Goal: Information Seeking & Learning: Learn about a topic

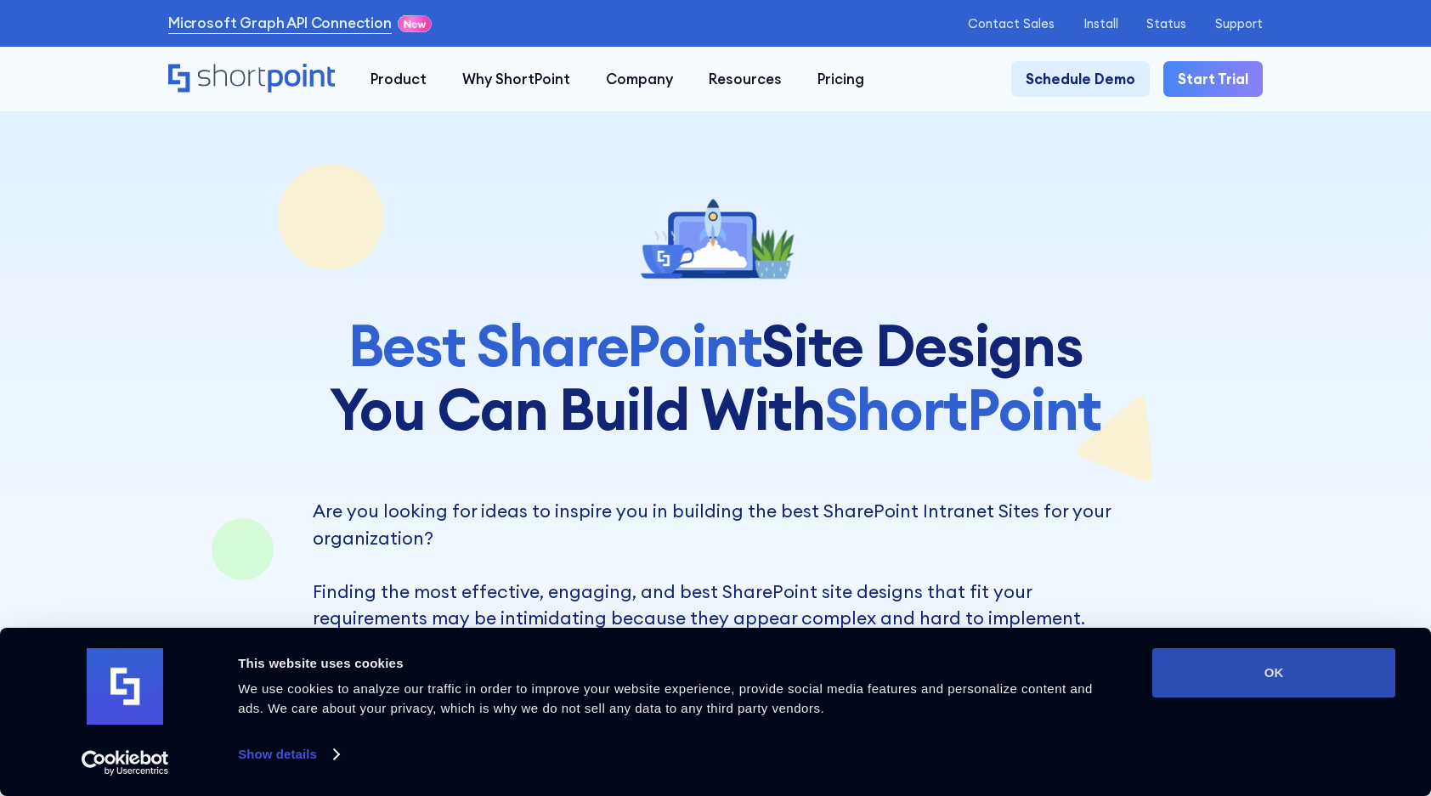
click at [1283, 686] on button "OK" at bounding box center [1273, 672] width 243 height 49
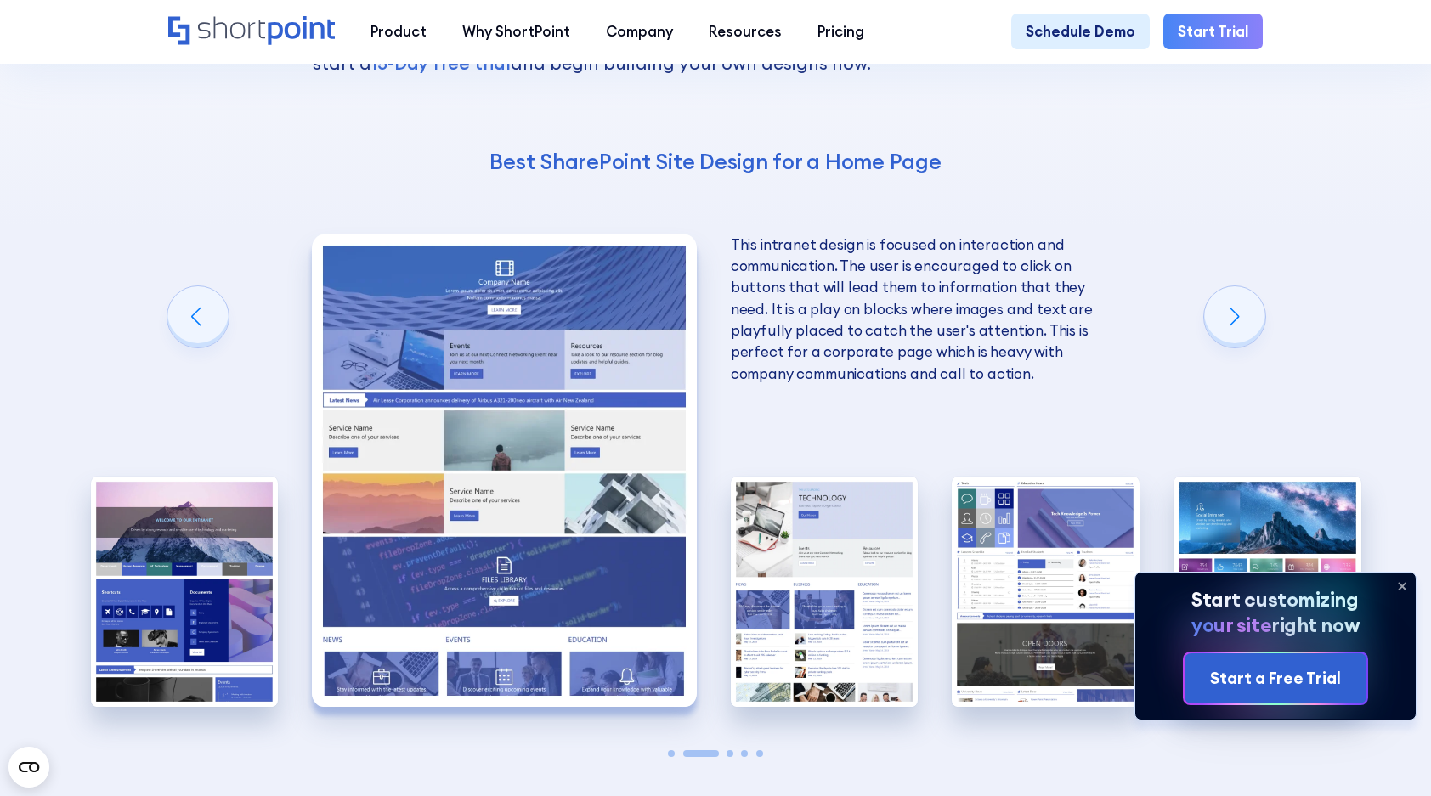
scroll to position [3653, 0]
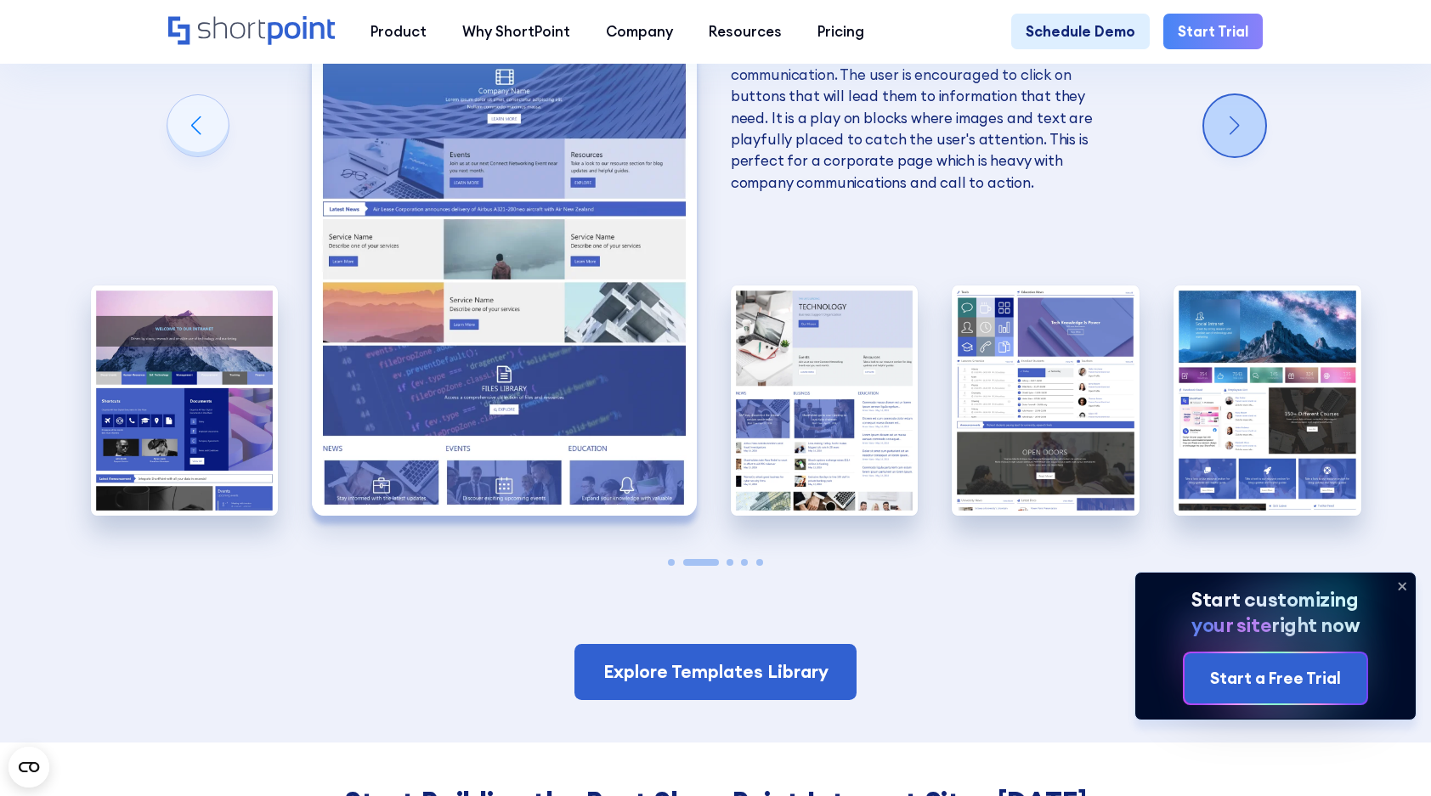
click at [1256, 139] on div "Next slide" at bounding box center [1234, 125] width 61 height 61
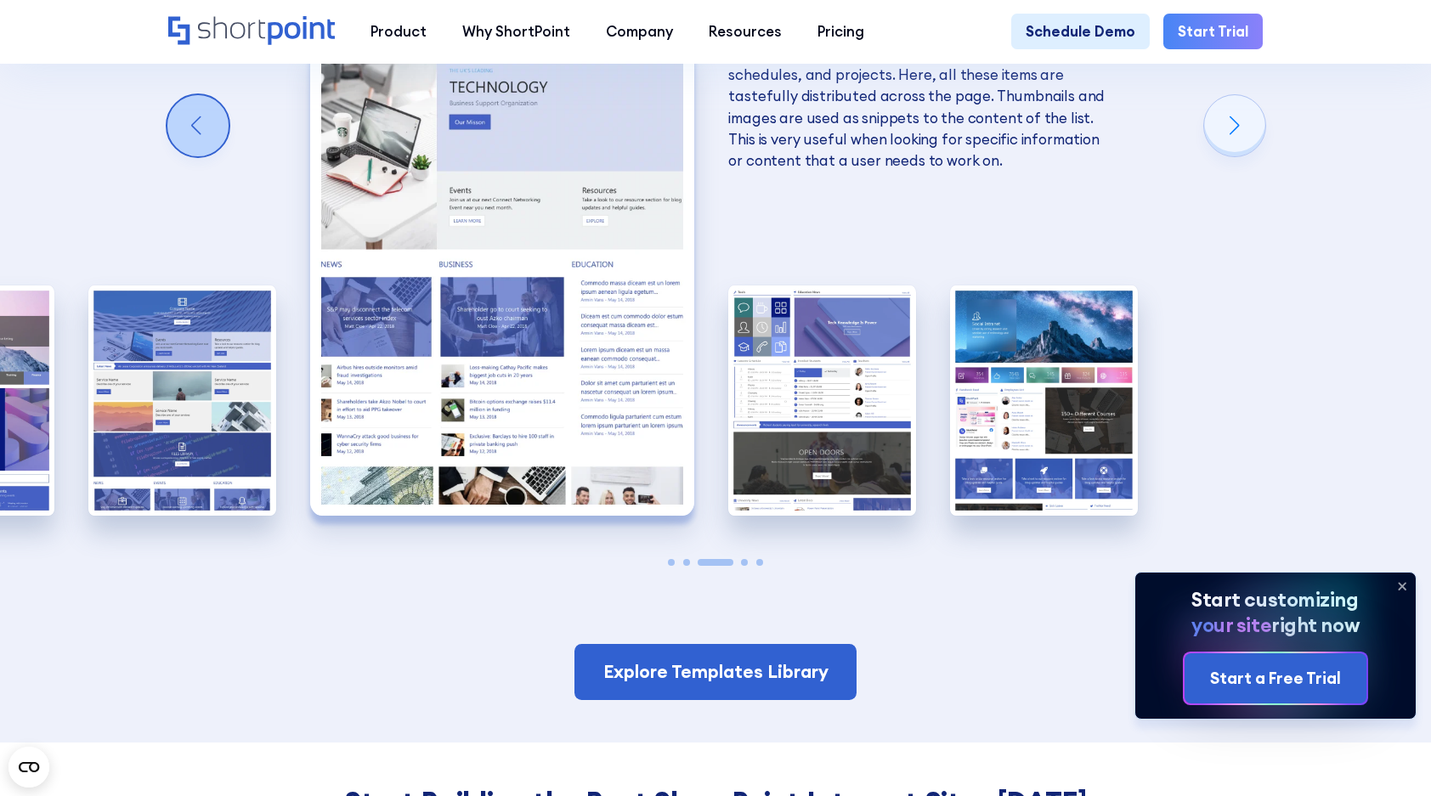
click at [187, 147] on div "Previous slide" at bounding box center [197, 125] width 61 height 61
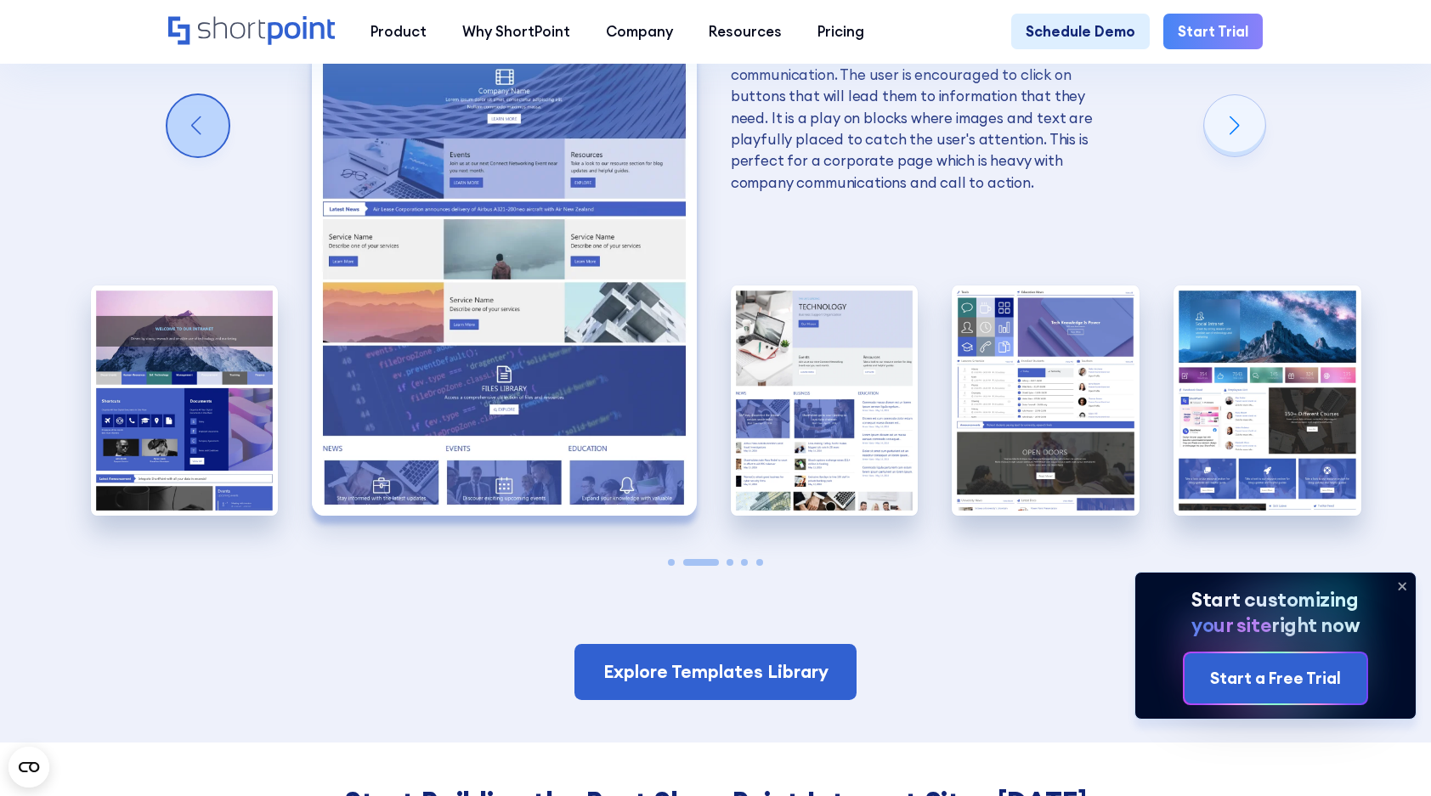
click at [187, 147] on div "Previous slide" at bounding box center [197, 125] width 61 height 61
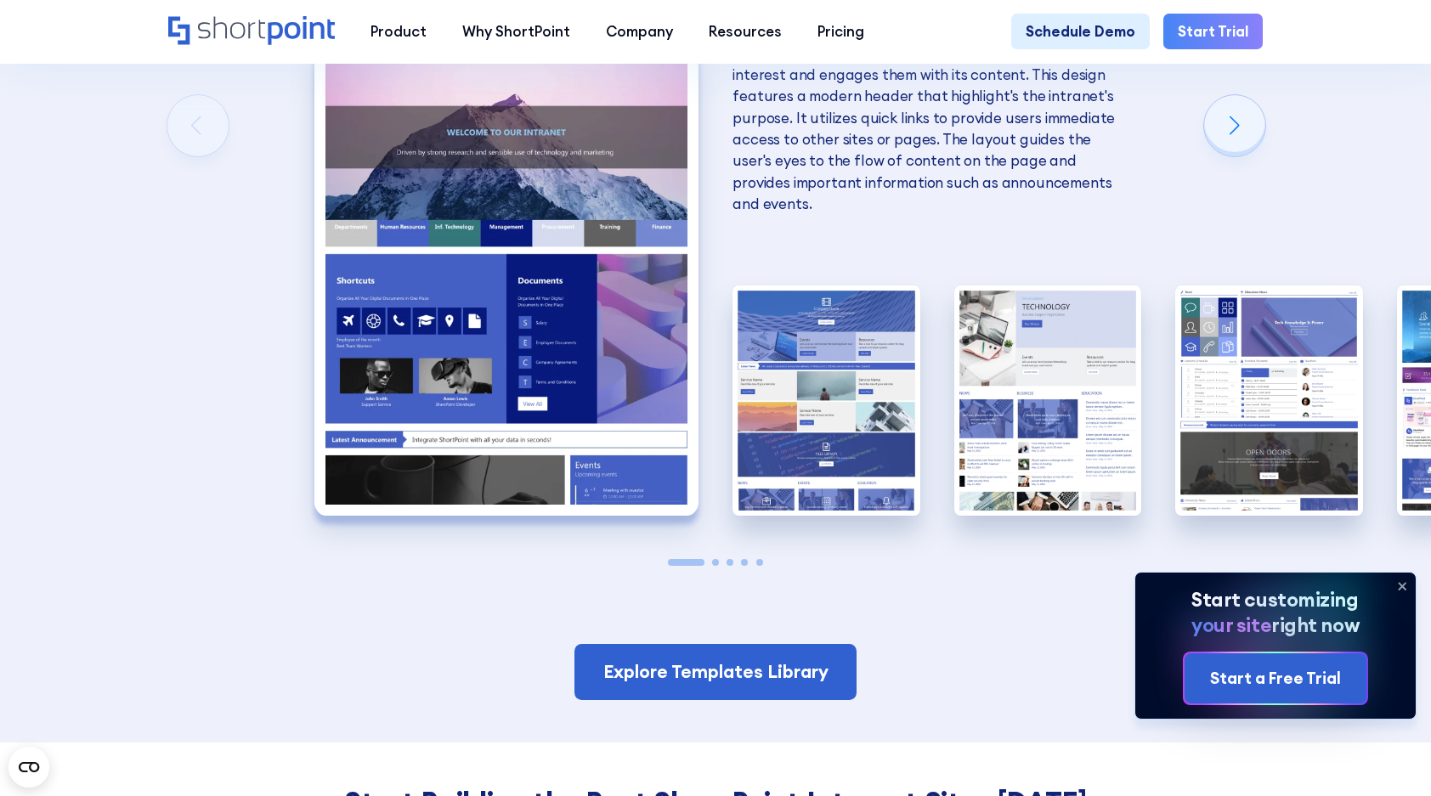
click at [376, 368] on img "1 / 5" at bounding box center [506, 279] width 385 height 472
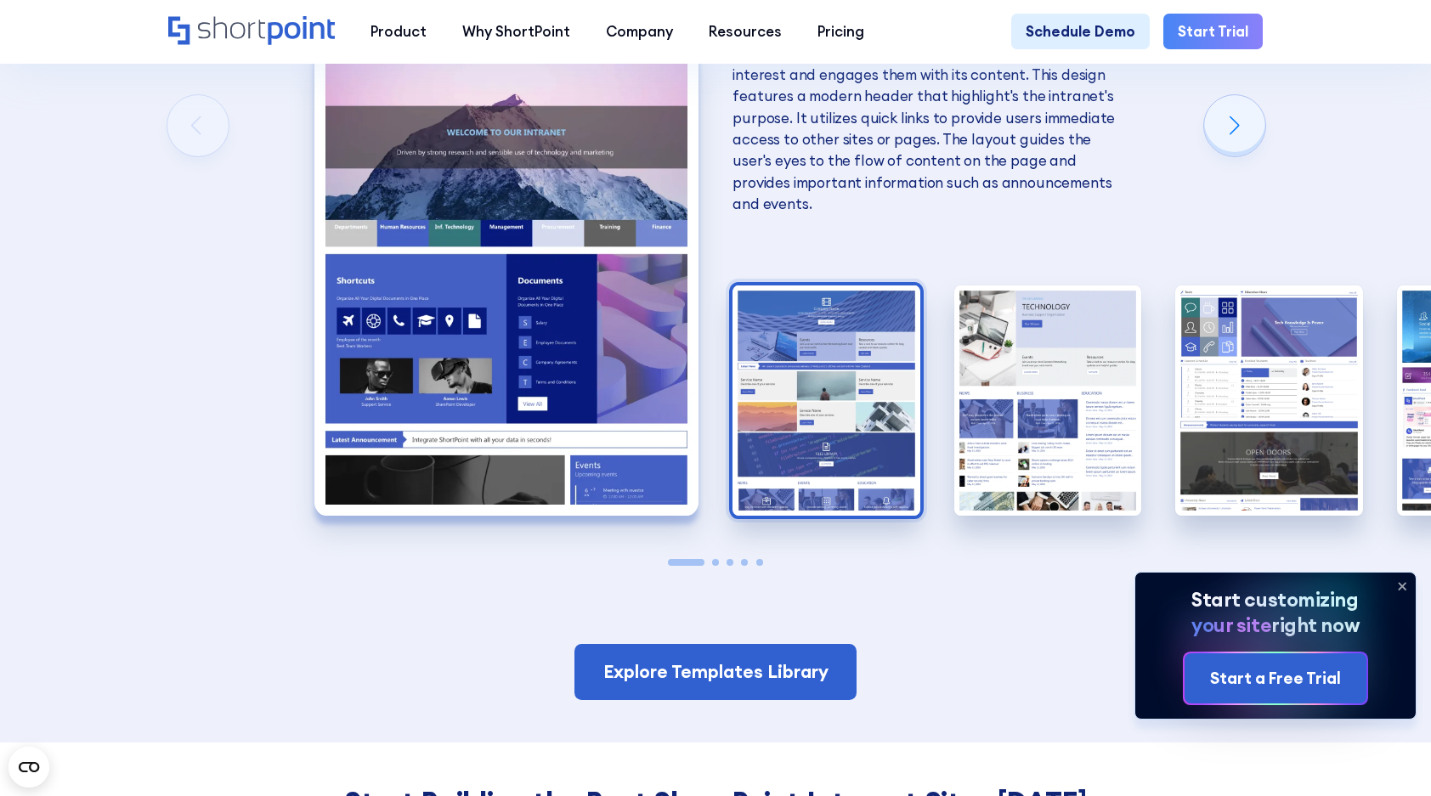
scroll to position [3483, 0]
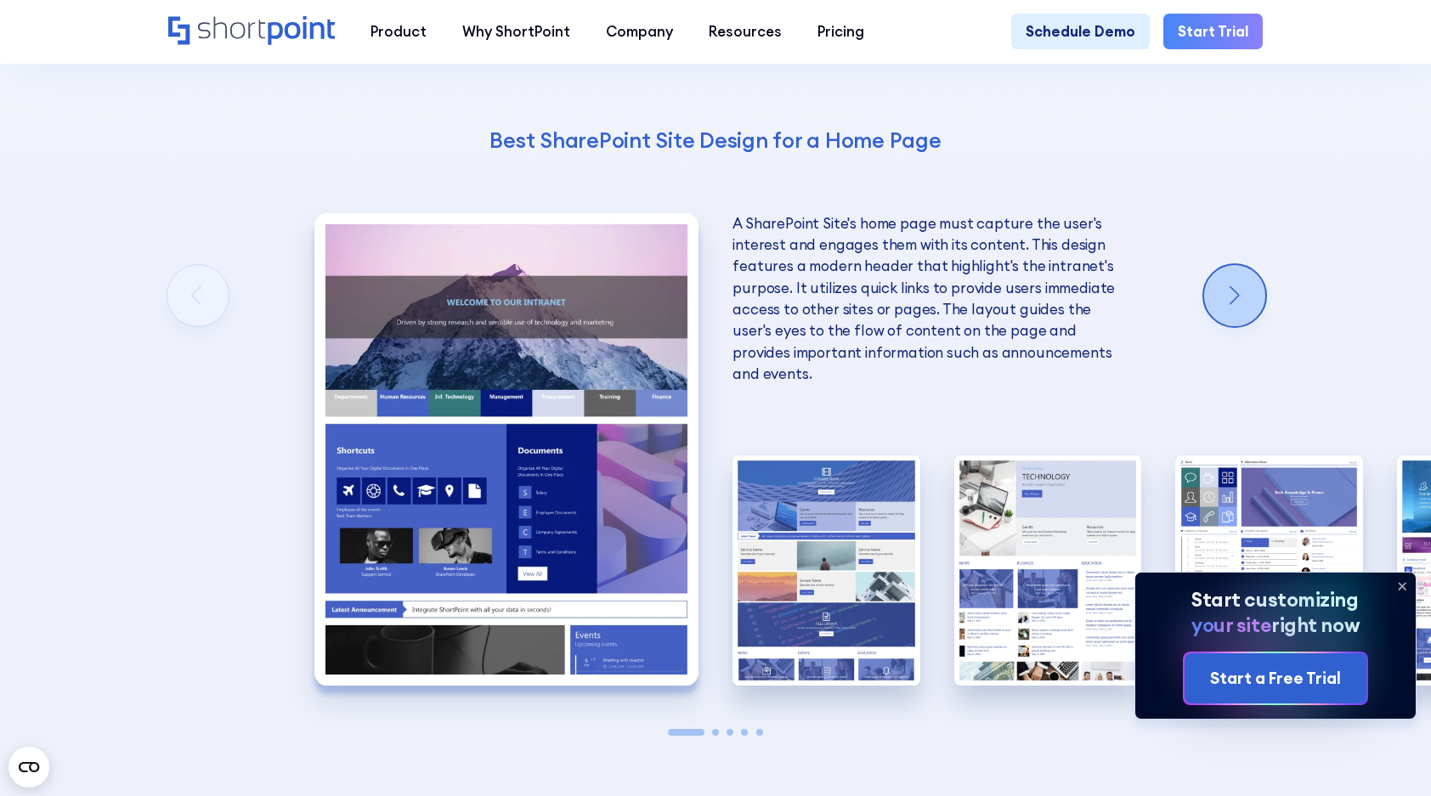
click at [1216, 301] on div "Next slide" at bounding box center [1234, 295] width 61 height 61
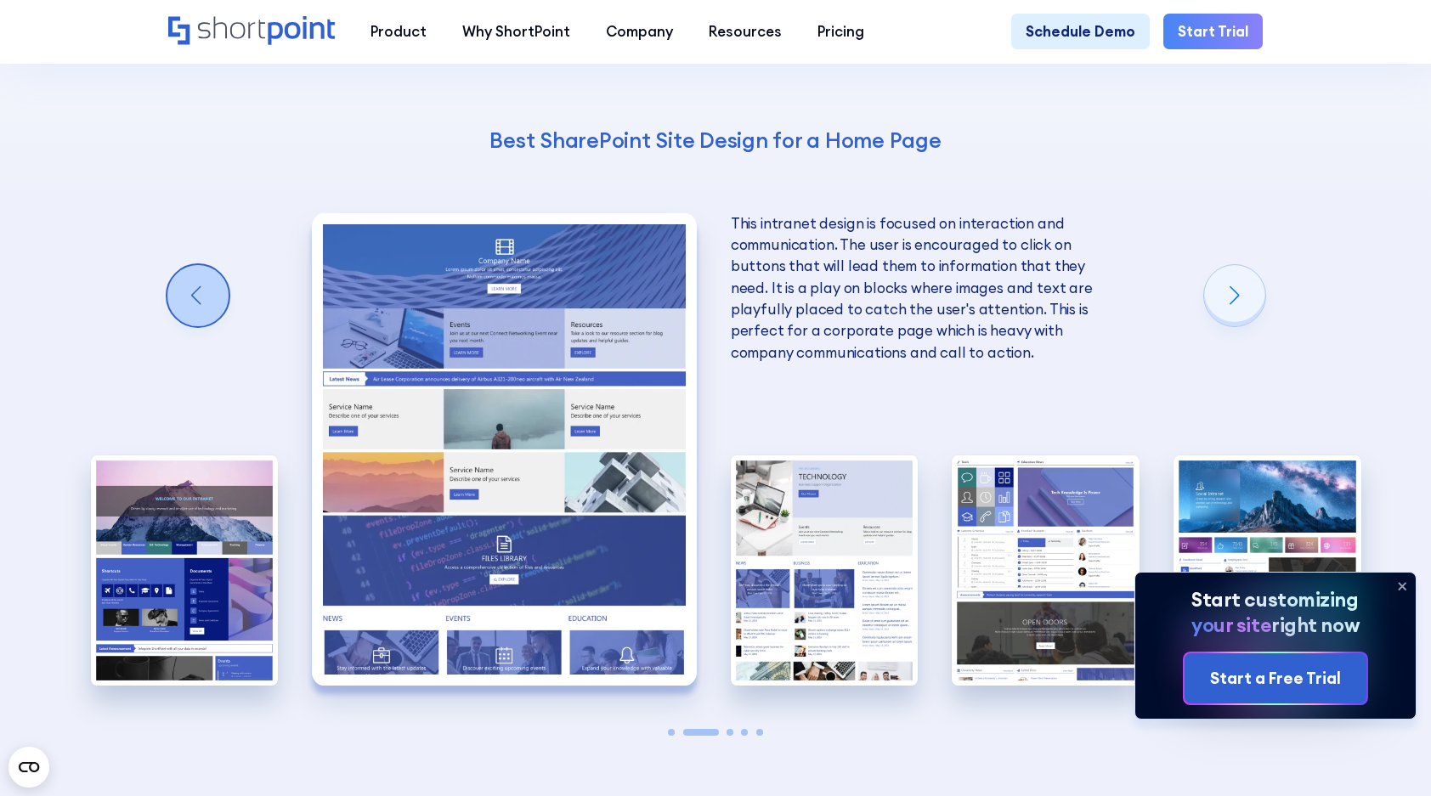
click at [195, 290] on div "Previous slide" at bounding box center [197, 295] width 61 height 61
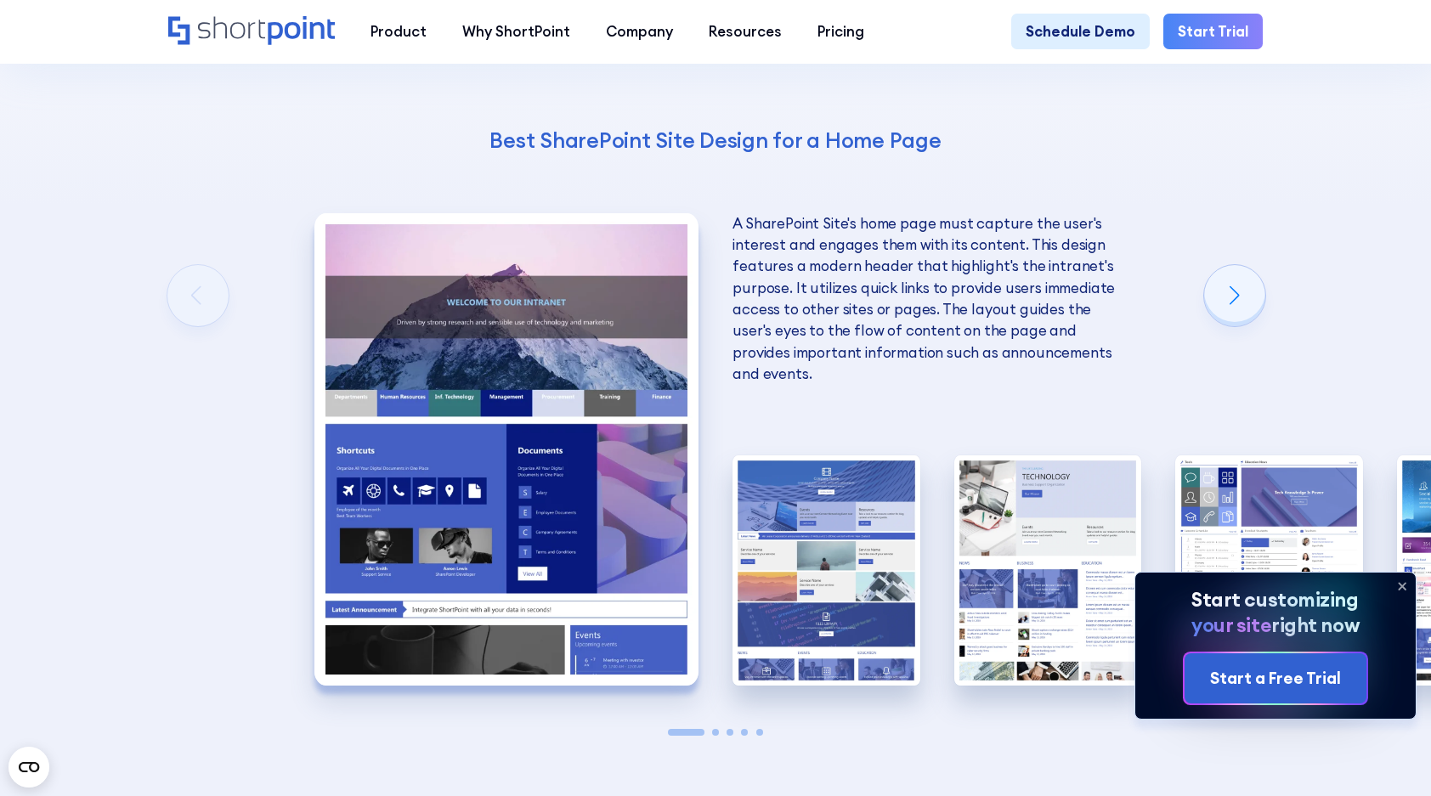
click at [381, 472] on img "1 / 5" at bounding box center [506, 449] width 385 height 472
click at [1256, 316] on div "Next slide" at bounding box center [1234, 295] width 61 height 61
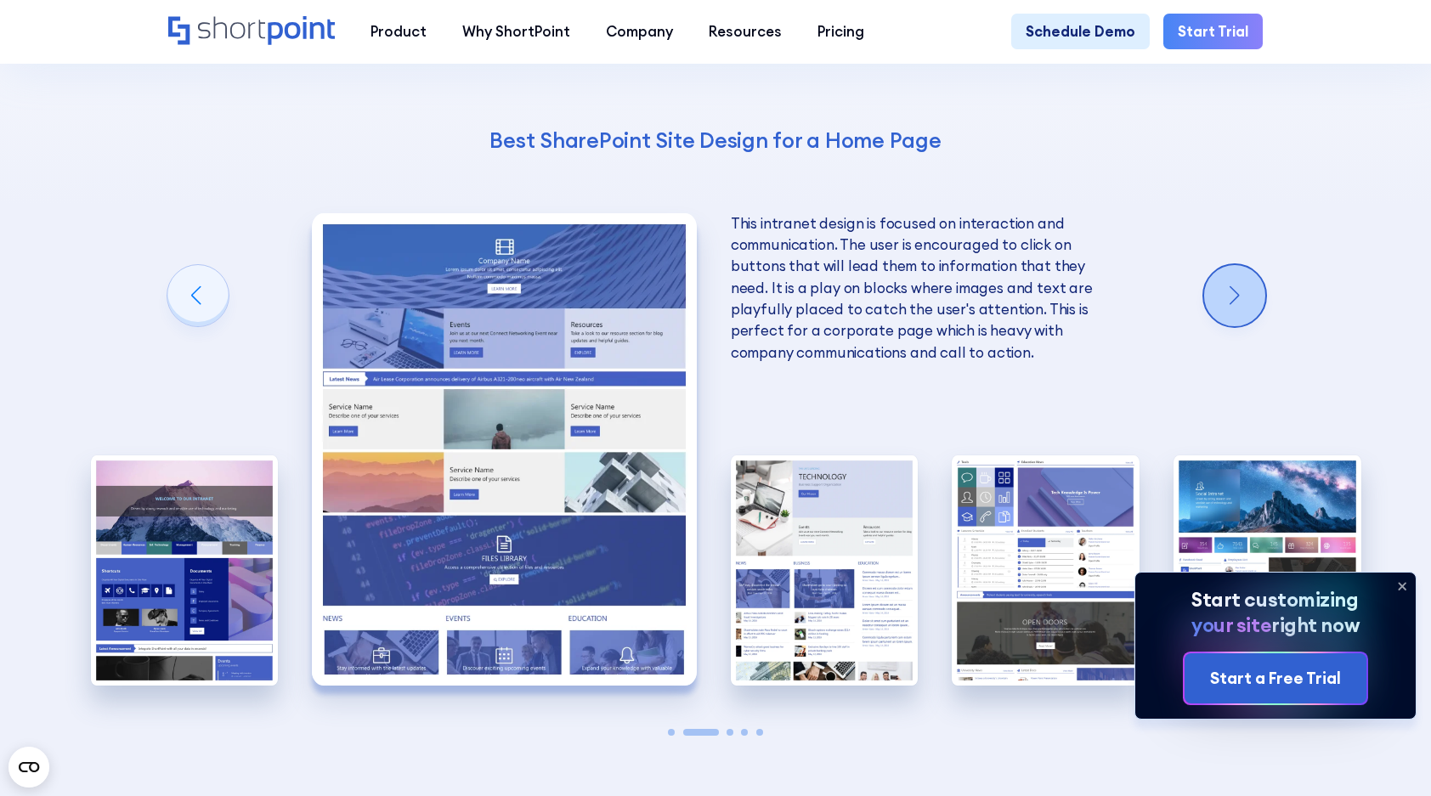
click at [1256, 316] on div "Next slide" at bounding box center [1234, 295] width 61 height 61
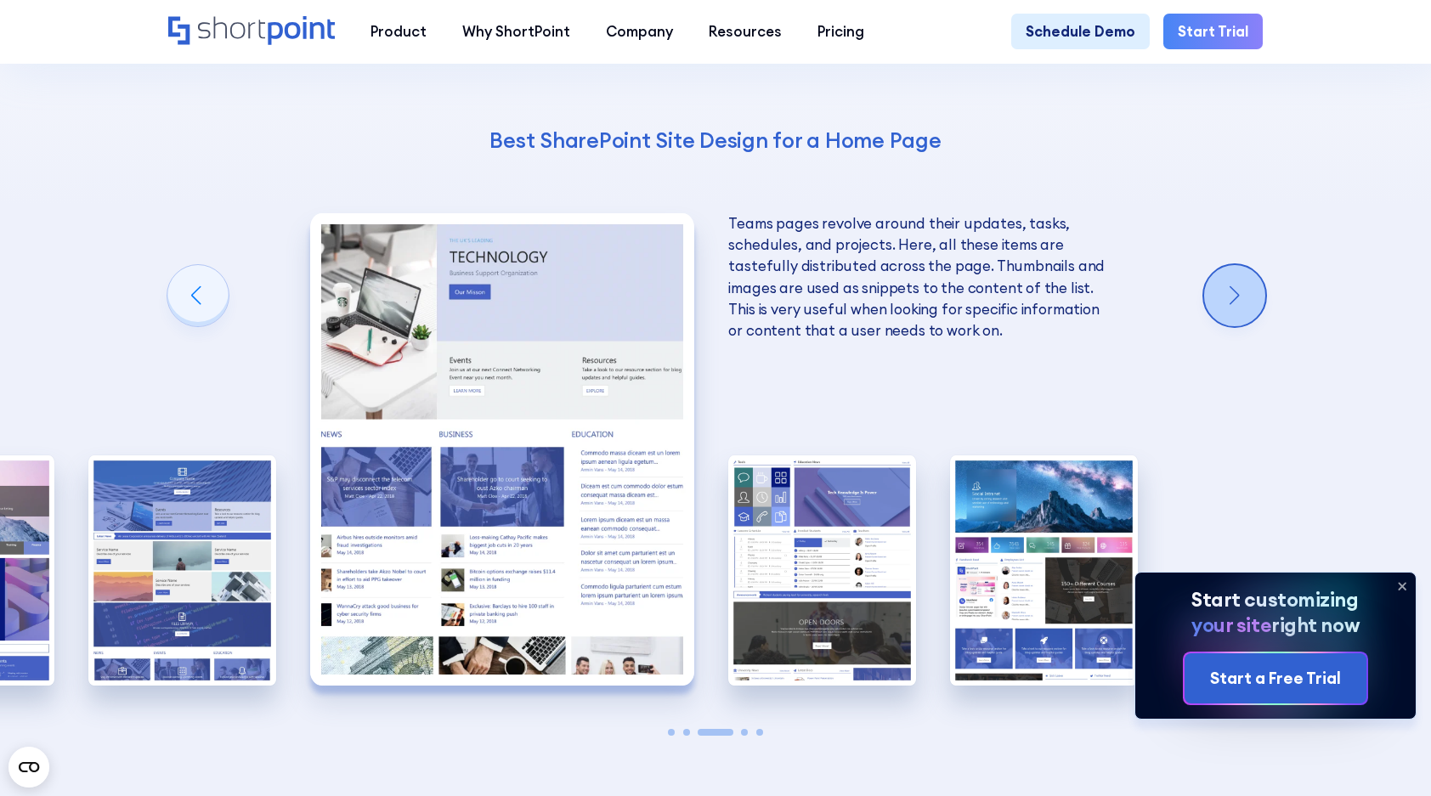
click at [1256, 316] on div "Next slide" at bounding box center [1234, 295] width 61 height 61
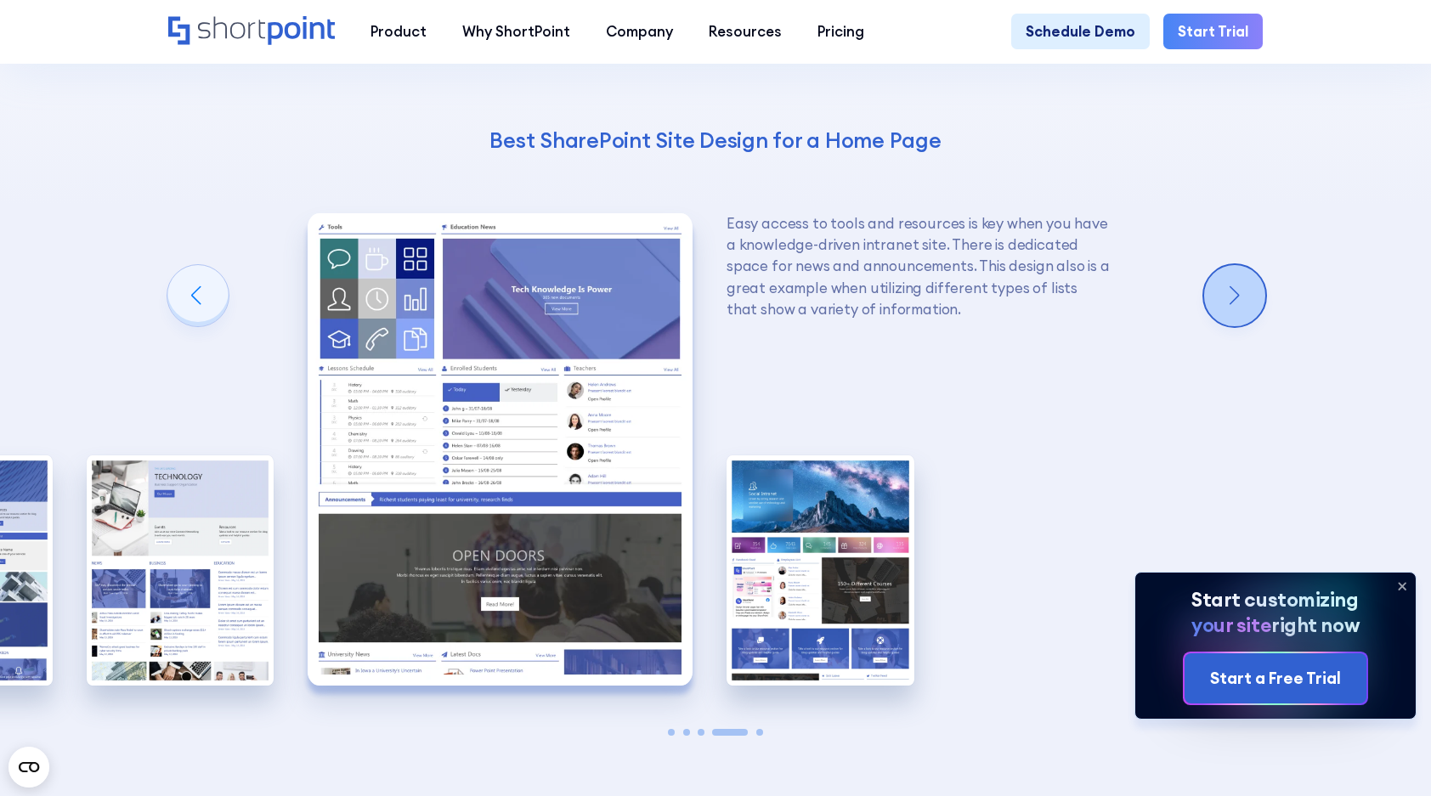
click at [1256, 316] on div "Next slide" at bounding box center [1234, 295] width 61 height 61
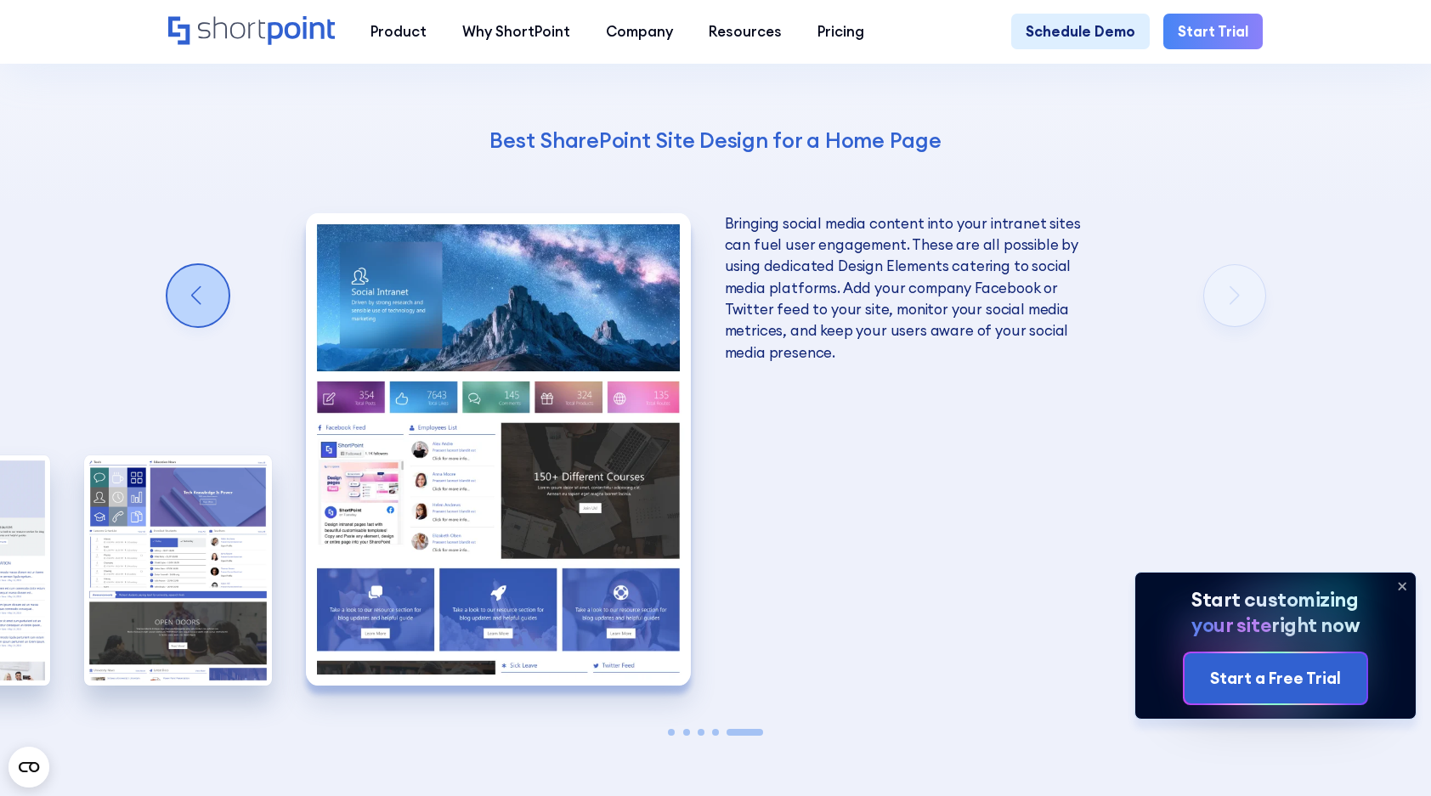
click at [180, 307] on div "Previous slide" at bounding box center [197, 295] width 61 height 61
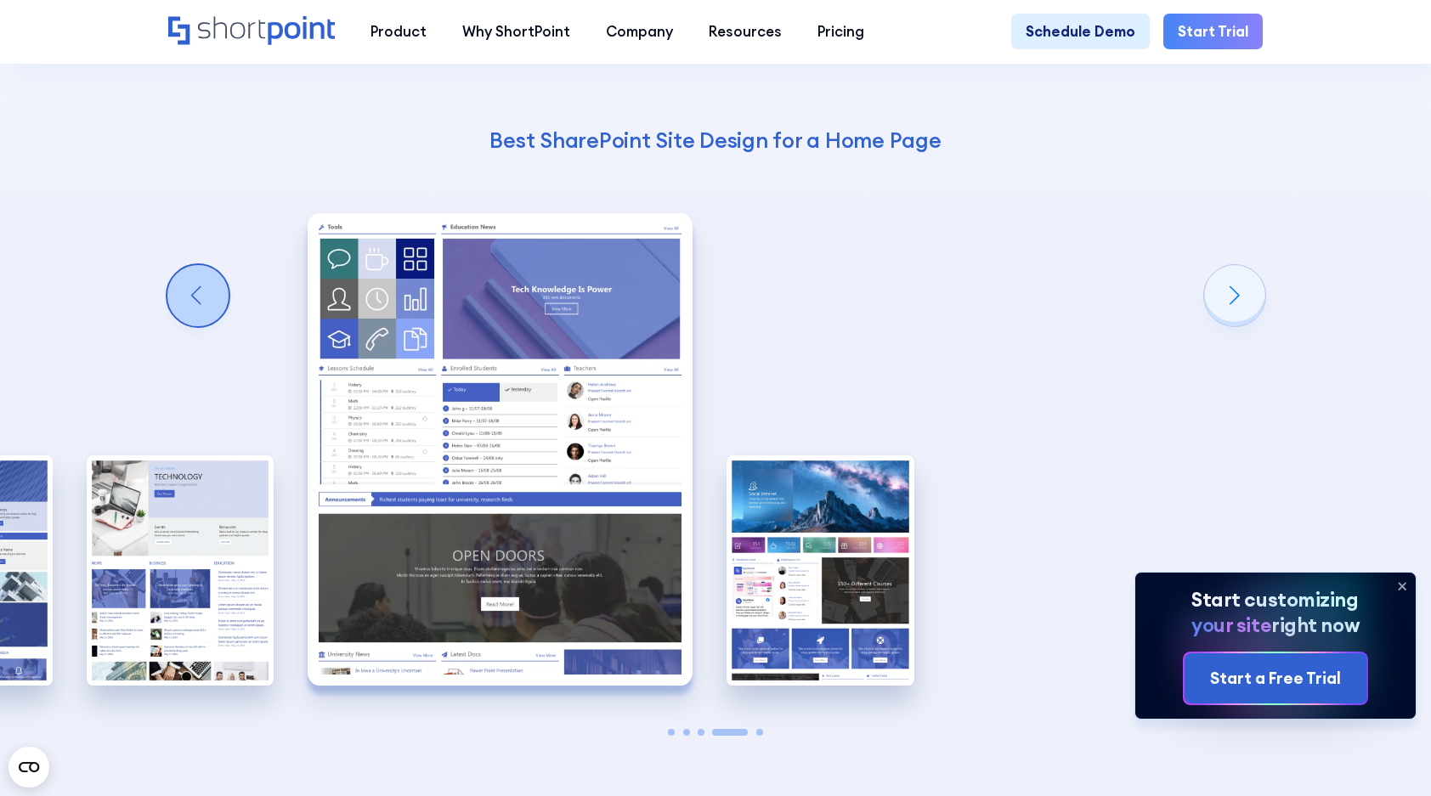
click at [180, 307] on div "Previous slide" at bounding box center [197, 295] width 61 height 61
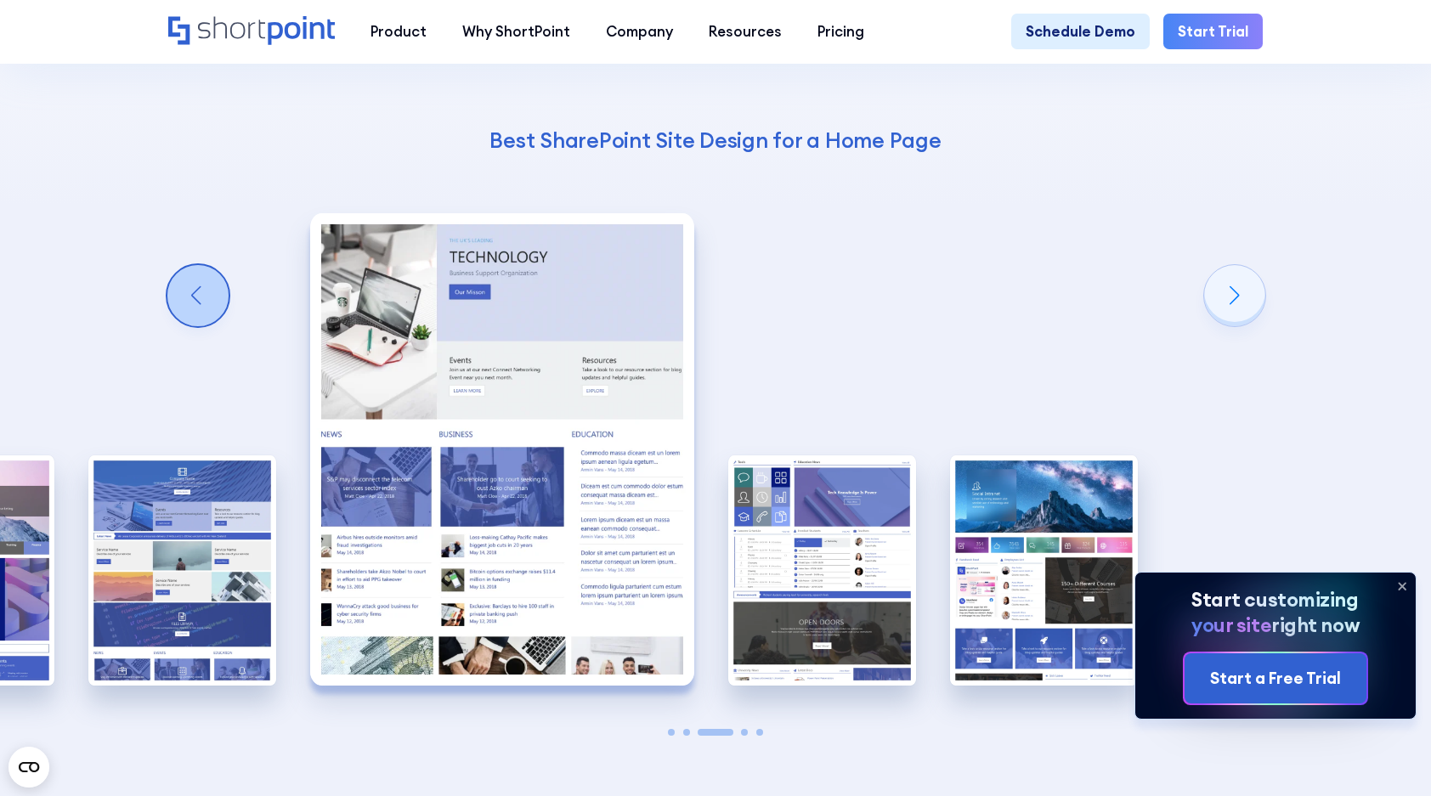
click at [180, 307] on div "Previous slide" at bounding box center [197, 295] width 61 height 61
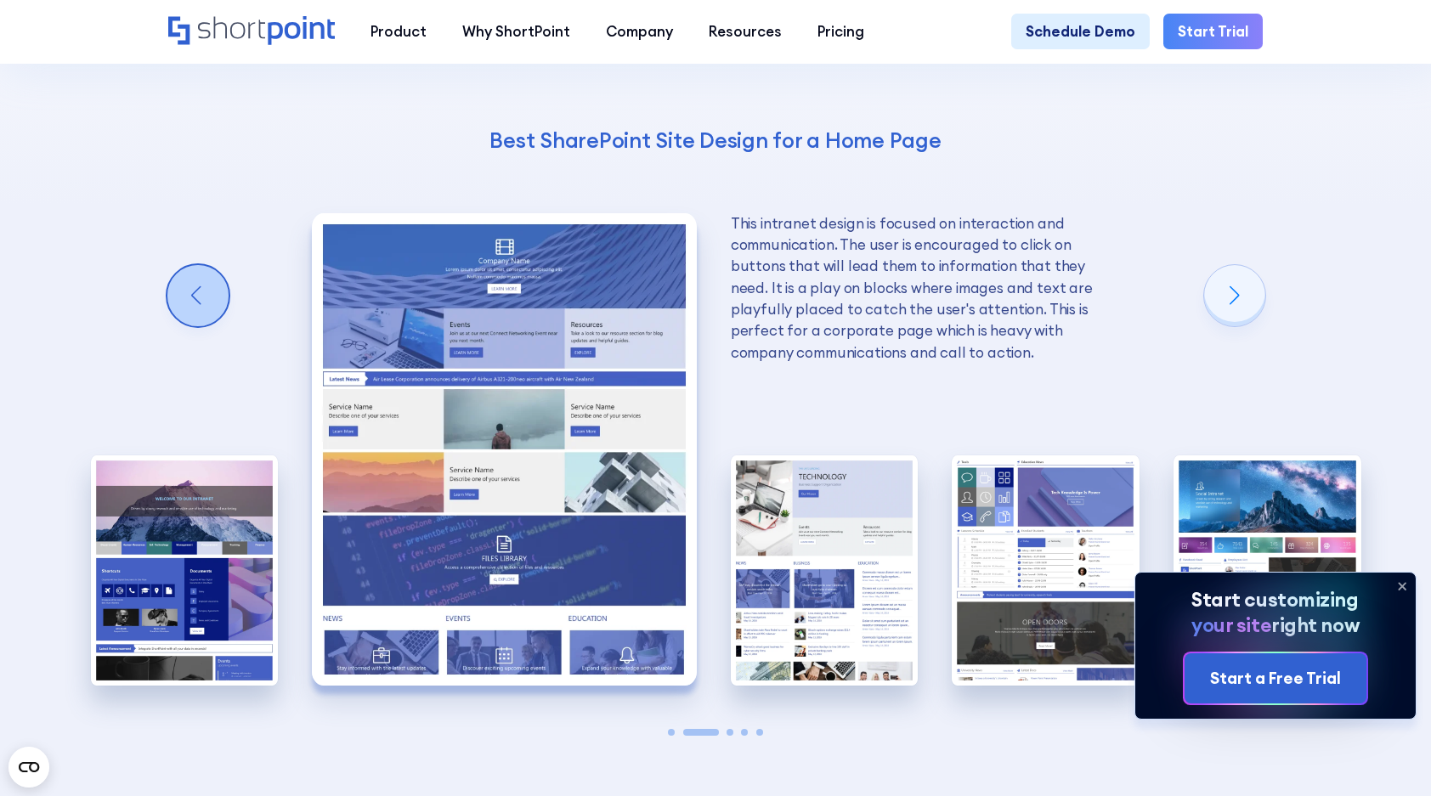
click at [180, 307] on div "Previous slide" at bounding box center [197, 295] width 61 height 61
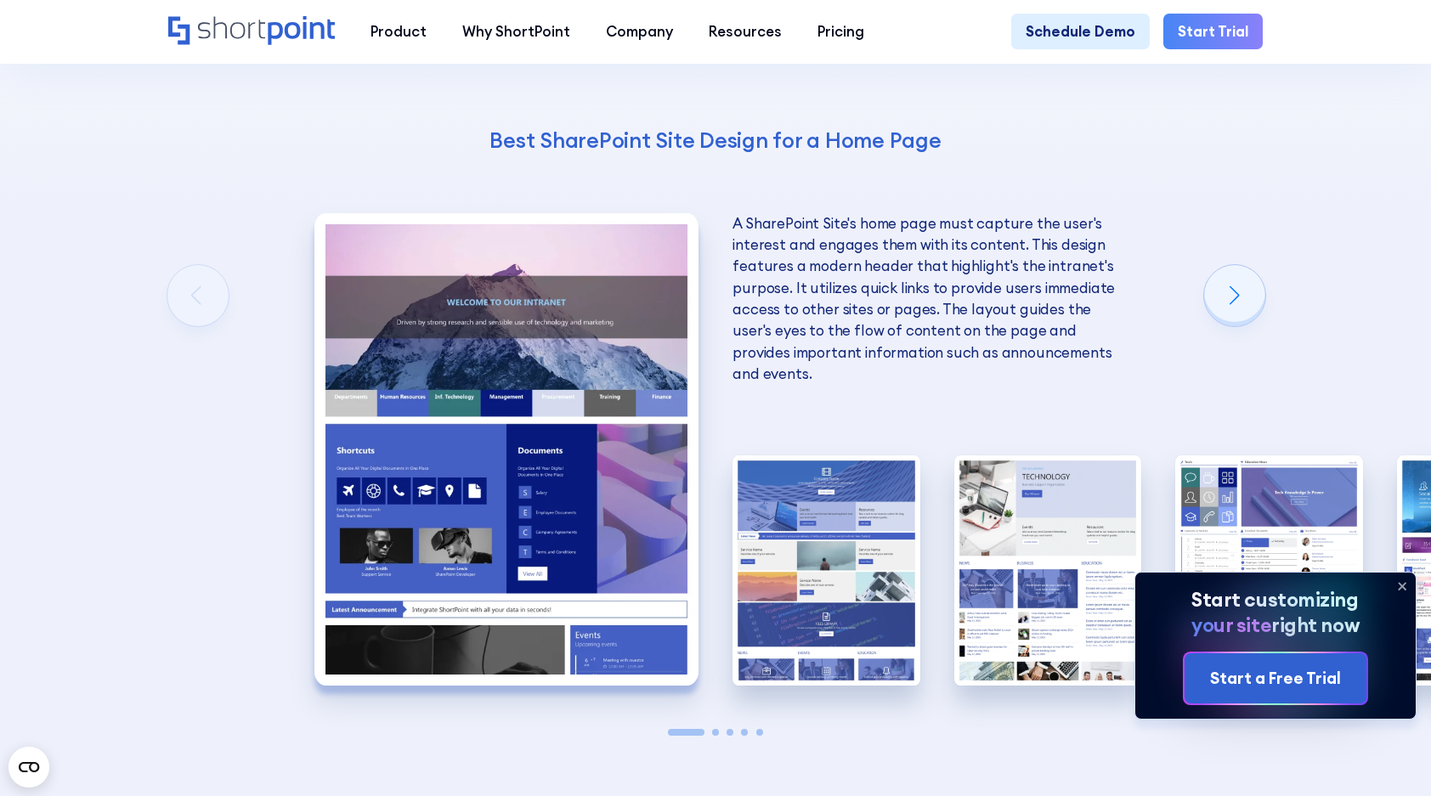
drag, startPoint x: 273, startPoint y: 197, endPoint x: 338, endPoint y: 548, distance: 356.9
click at [338, 548] on div "The Best SharePoint Site Designs Here are some of the best SharePoint Site Desi…" at bounding box center [715, 309] width 1431 height 1205
click at [1223, 295] on div "Next slide" at bounding box center [1234, 295] width 61 height 61
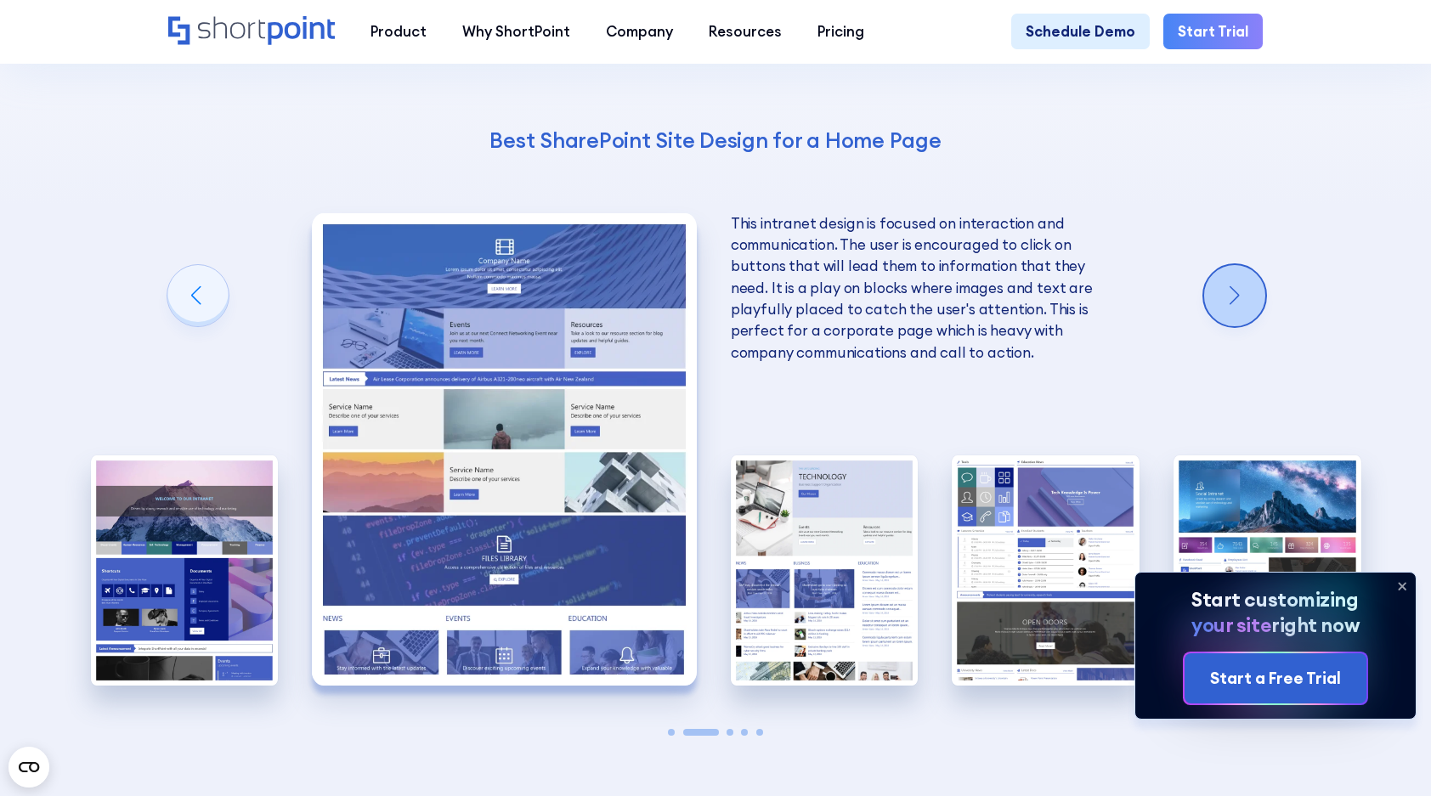
click at [1223, 295] on div "Next slide" at bounding box center [1234, 295] width 61 height 61
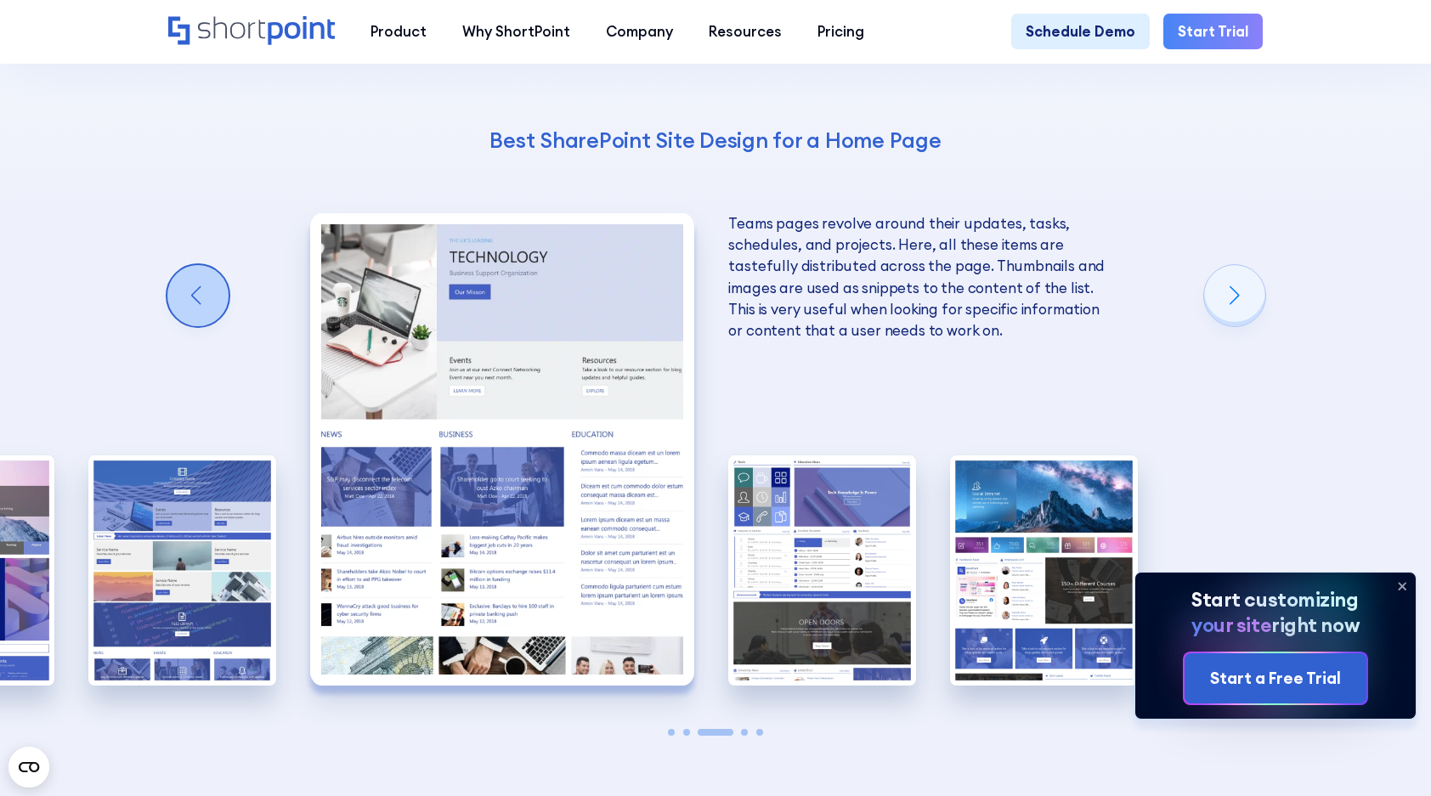
click at [198, 296] on div "Previous slide" at bounding box center [197, 295] width 61 height 61
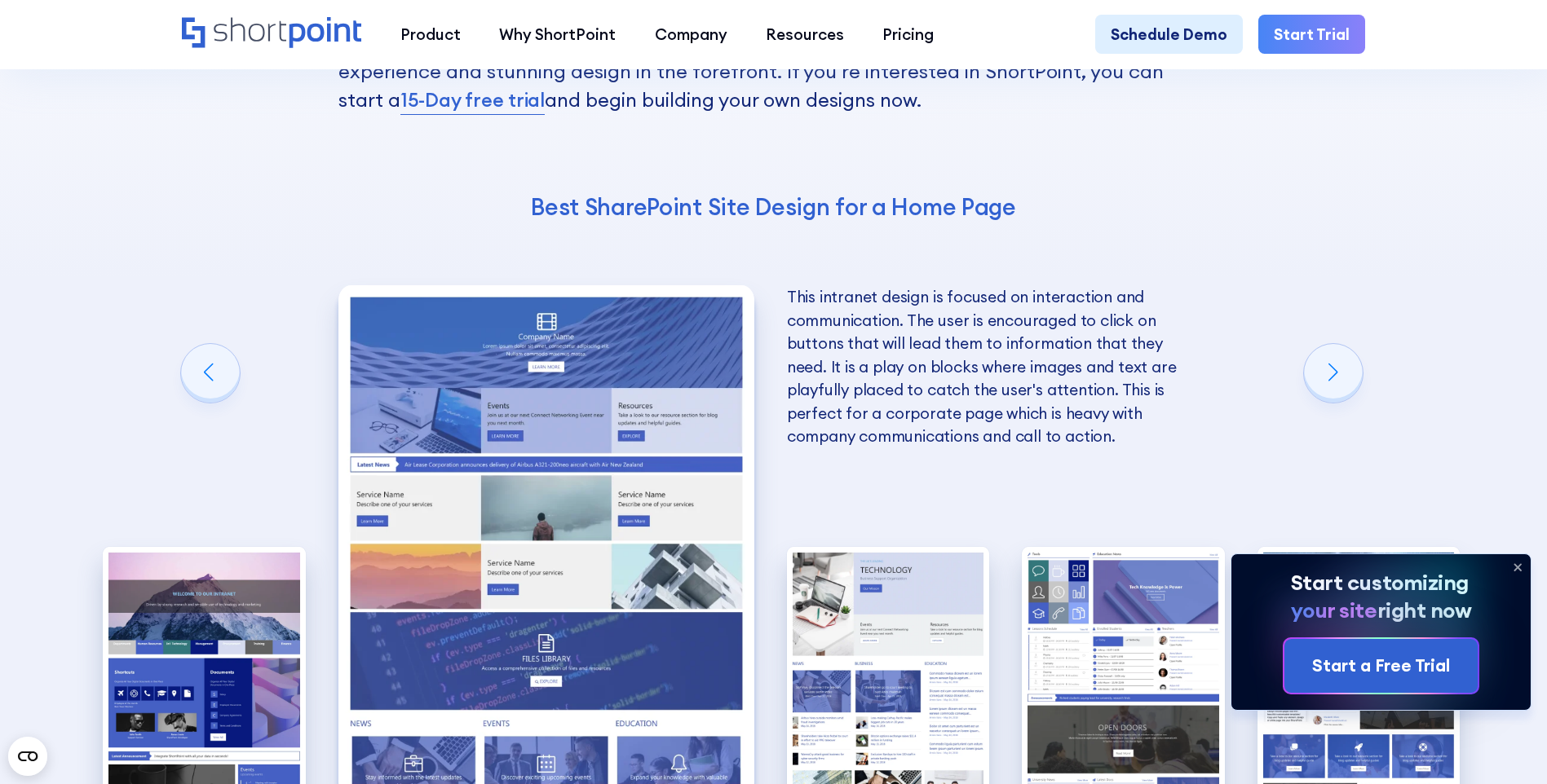
scroll to position [3750, 0]
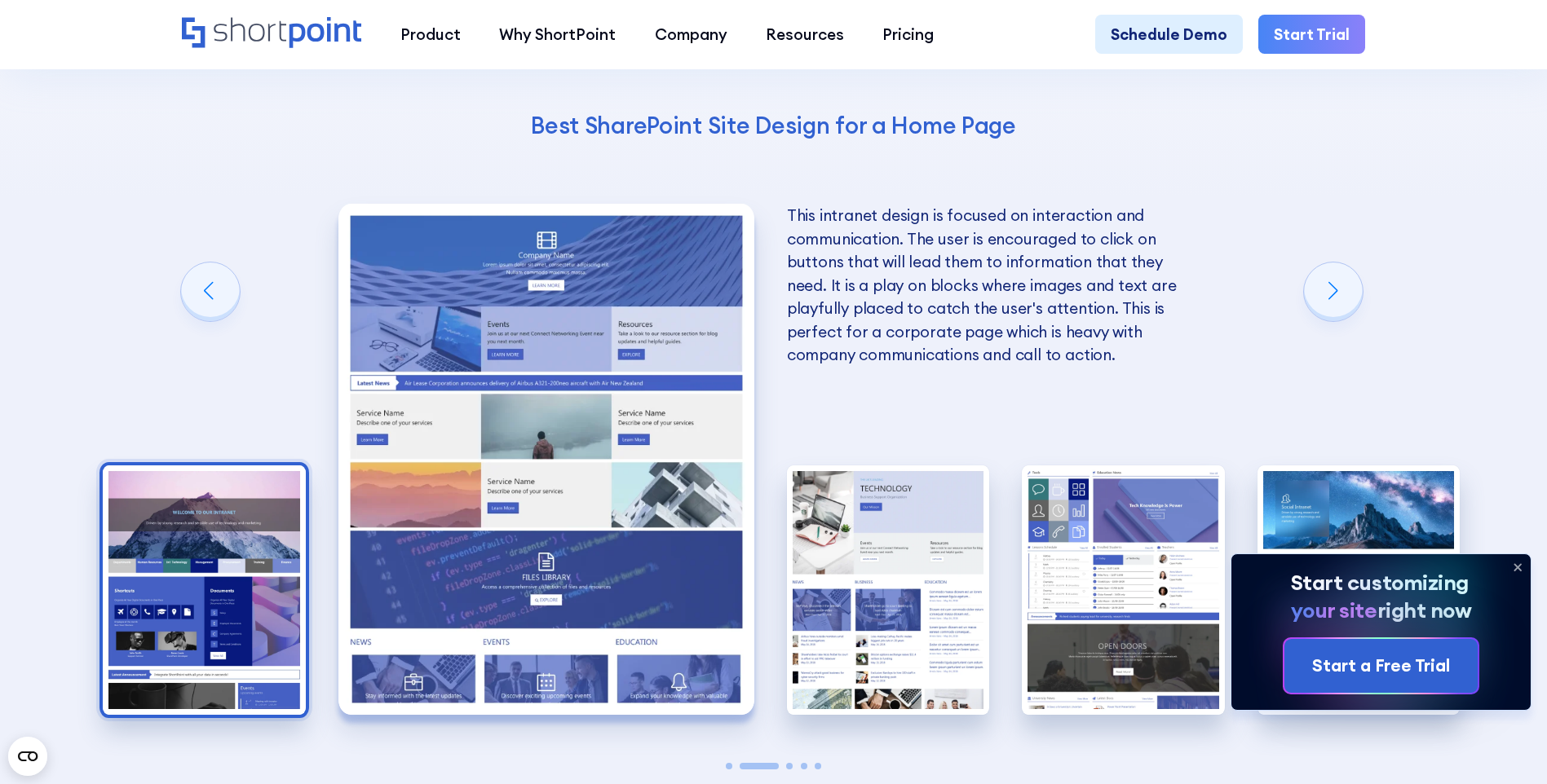
click at [258, 555] on img "1 / 5" at bounding box center [204, 589] width 203 height 249
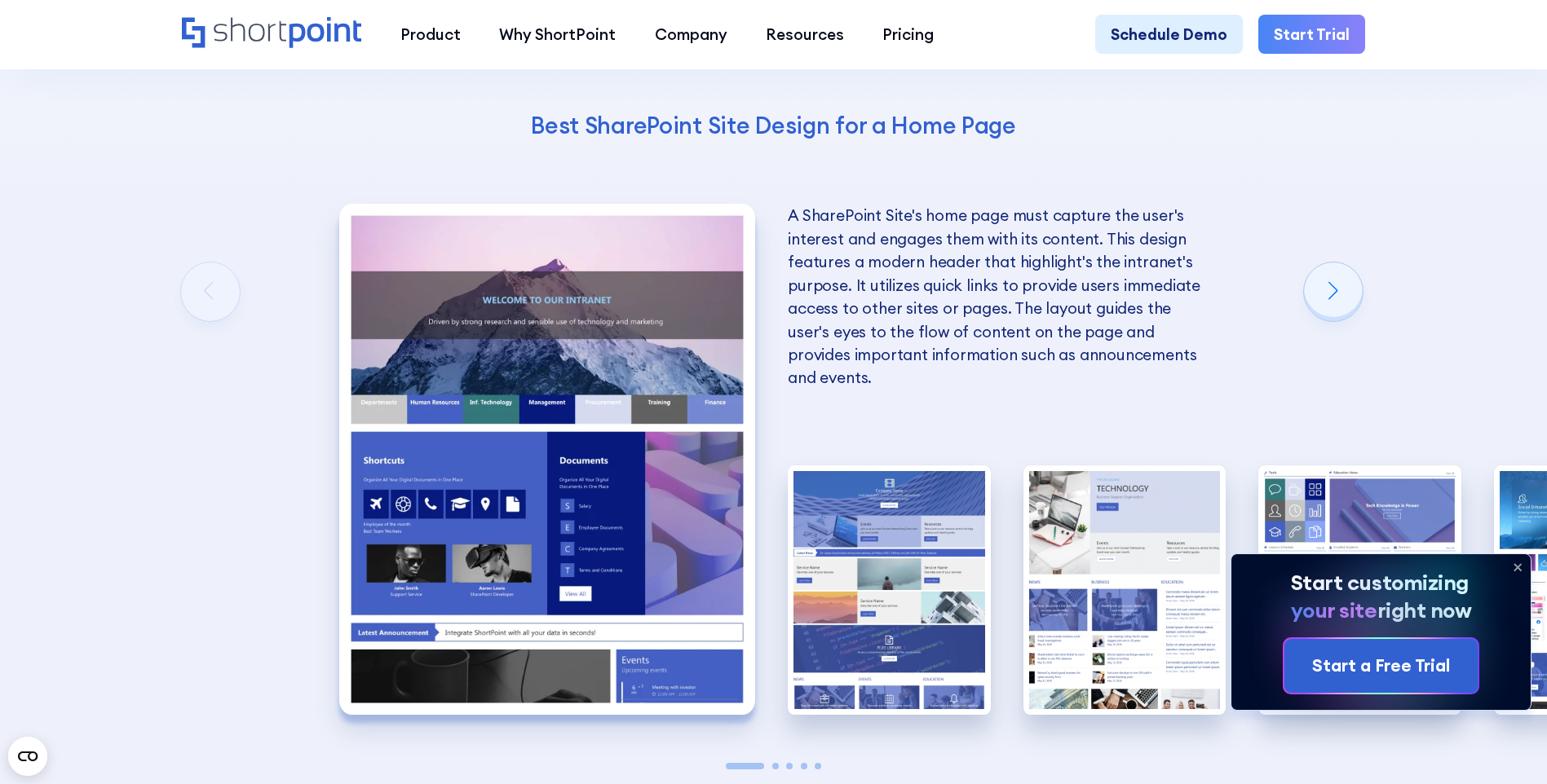
click at [1372, 571] on icon at bounding box center [1516, 567] width 26 height 26
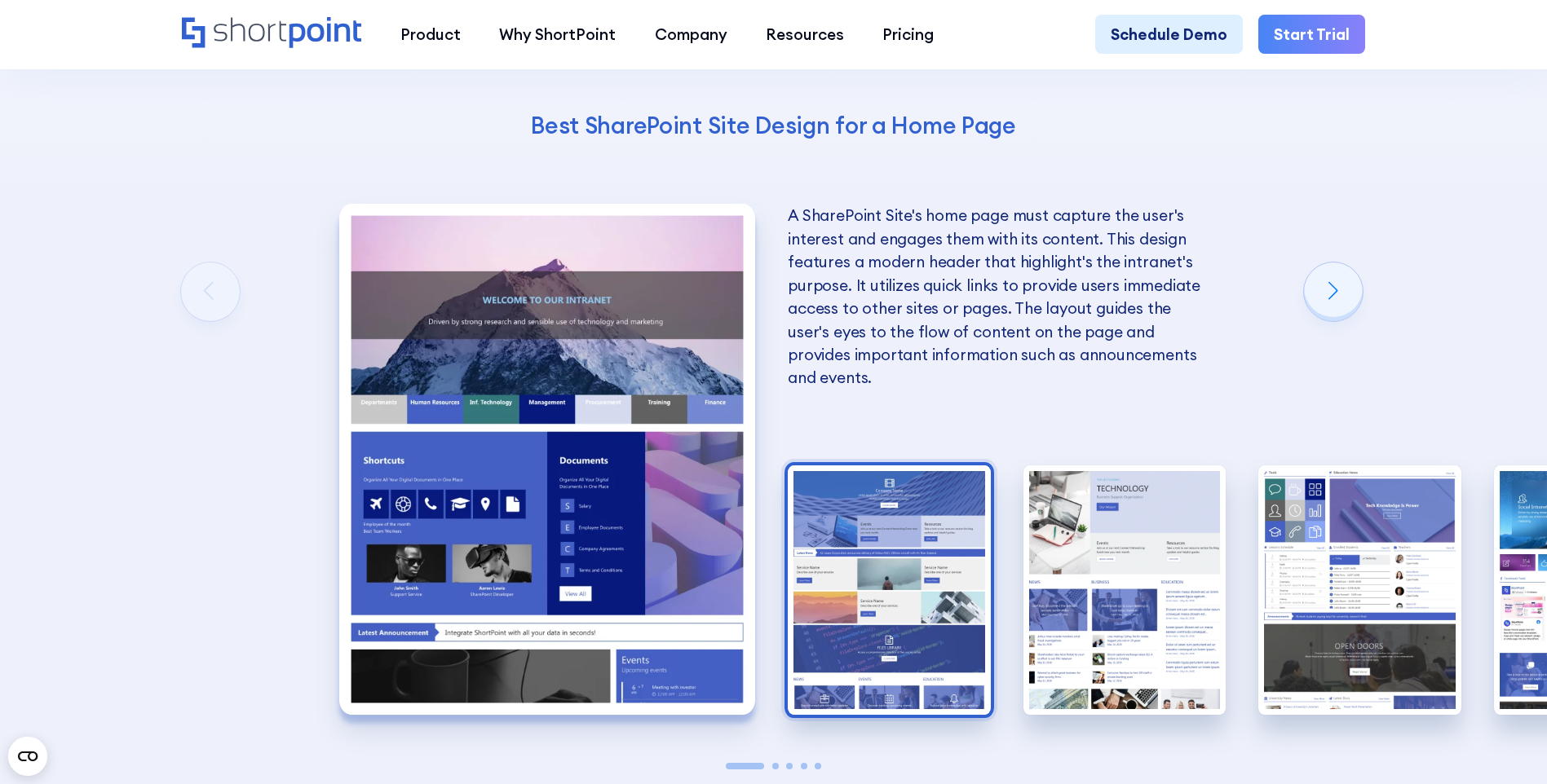
click at [929, 589] on img "2 / 5" at bounding box center [890, 589] width 203 height 249
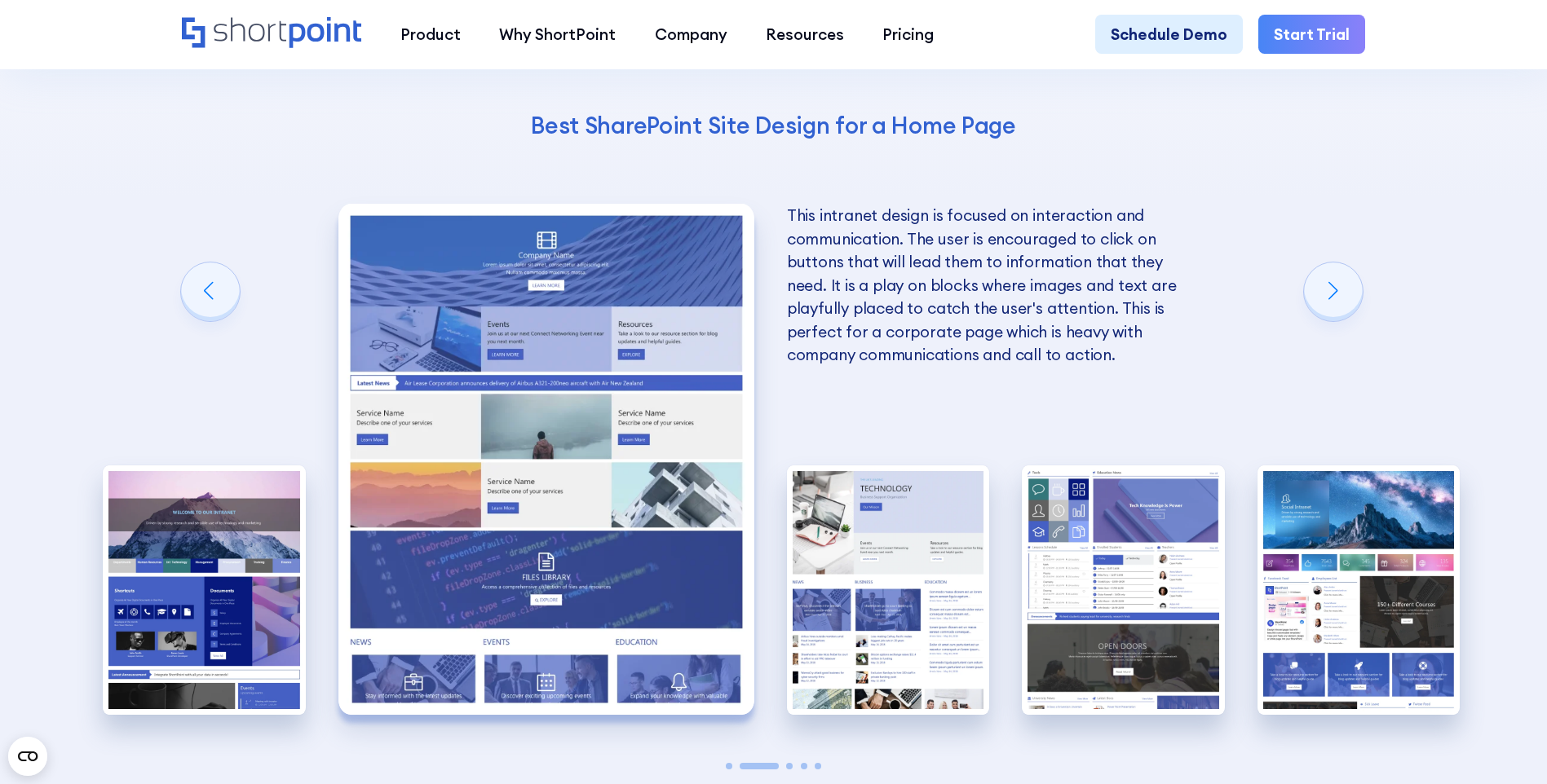
click at [929, 589] on img "3 / 5" at bounding box center [889, 589] width 203 height 249
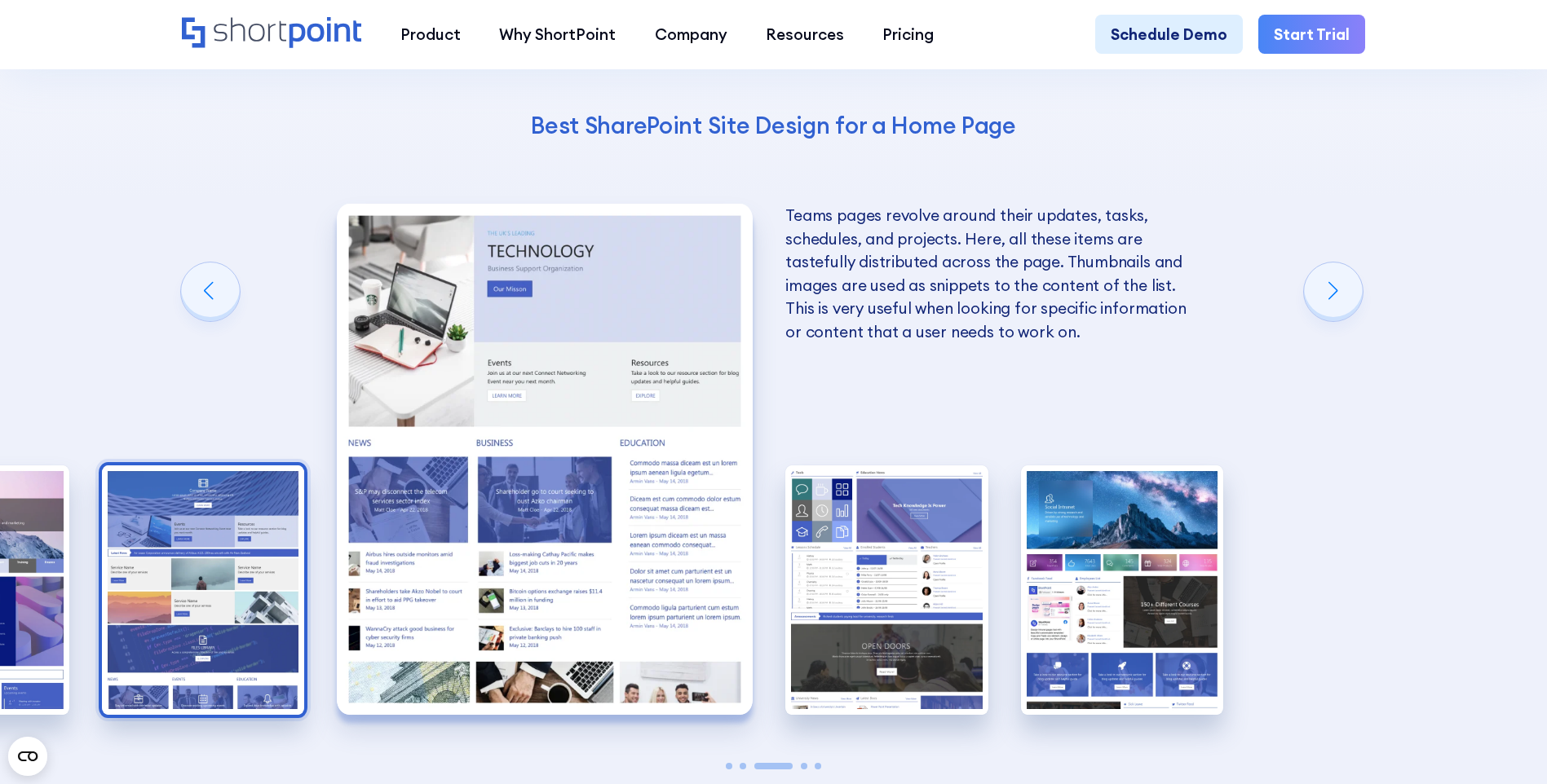
click at [929, 589] on img "4 / 5" at bounding box center [887, 589] width 203 height 249
